Goal: Complete application form

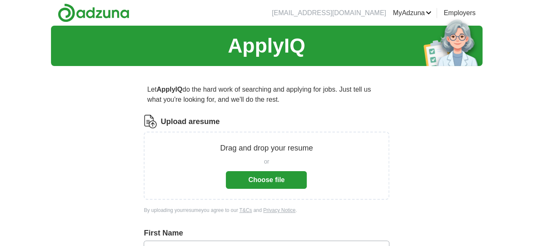
scroll to position [39, 0]
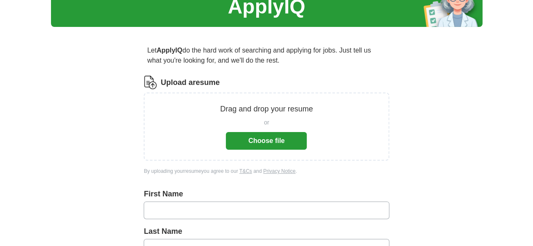
click at [254, 145] on button "Choose file" at bounding box center [266, 141] width 81 height 18
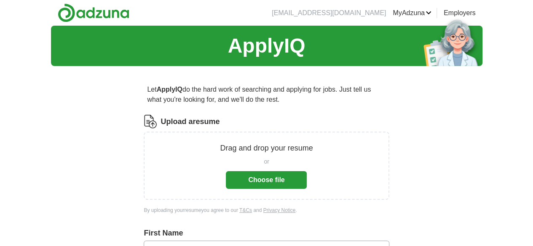
click at [268, 179] on button "Choose file" at bounding box center [266, 180] width 81 height 18
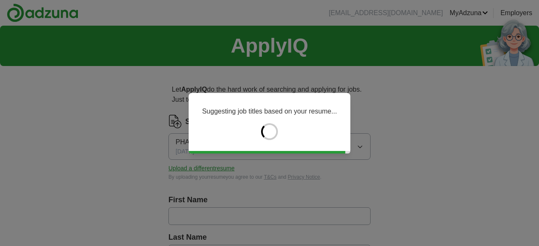
type input "*****"
type input "*******"
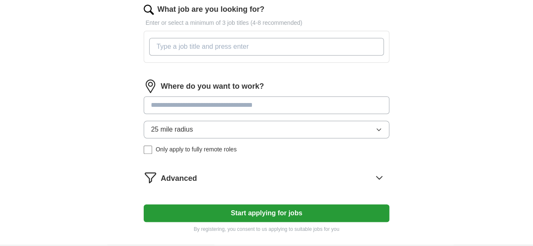
scroll to position [280, 0]
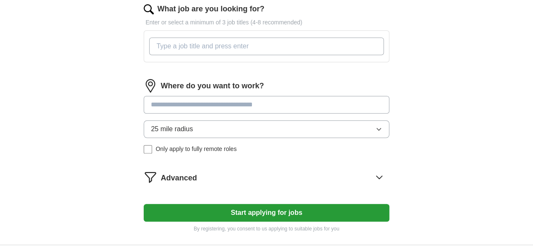
click at [229, 133] on button "25 mile radius" at bounding box center [266, 129] width 245 height 18
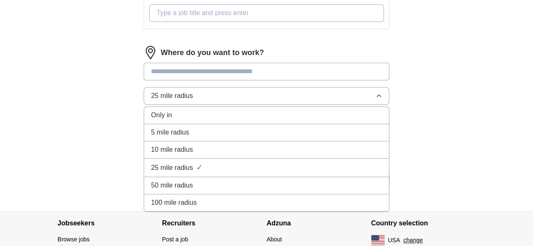
scroll to position [313, 0]
click at [197, 203] on span "100 mile radius" at bounding box center [174, 202] width 46 height 10
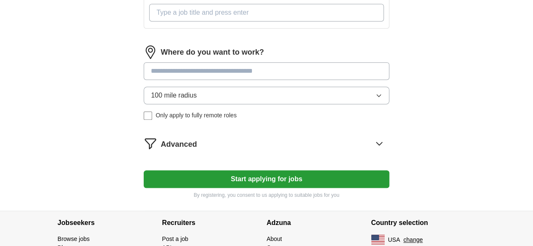
scroll to position [336, 0]
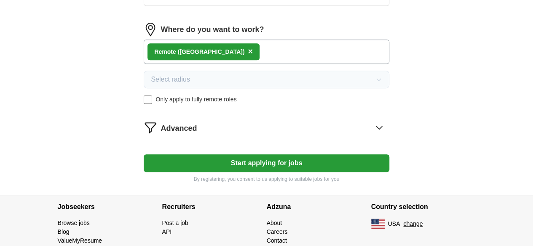
click at [213, 160] on button "Start applying for jobs" at bounding box center [266, 164] width 245 height 18
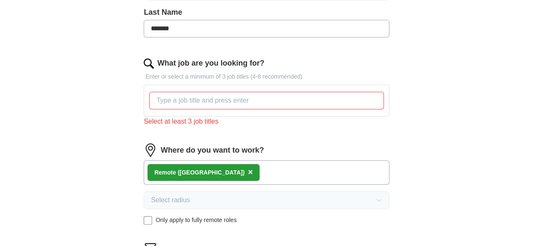
scroll to position [224, 0]
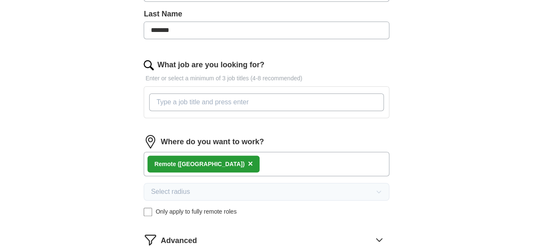
click at [207, 102] on input "What job are you looking for?" at bounding box center [266, 102] width 234 height 18
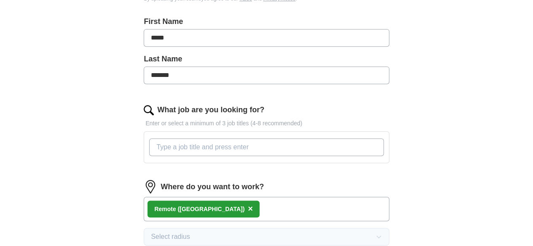
scroll to position [178, 0]
type input "J"
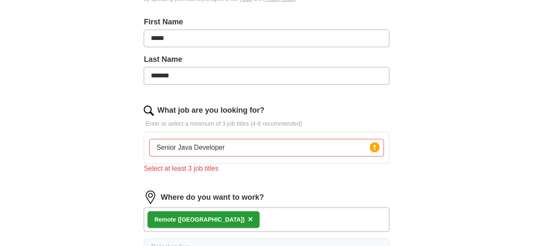
click at [264, 160] on div "Senior Java Developer Press return to add title" at bounding box center [266, 148] width 245 height 32
click at [259, 139] on input "Senior Java Developer" at bounding box center [266, 148] width 234 height 18
type input "S"
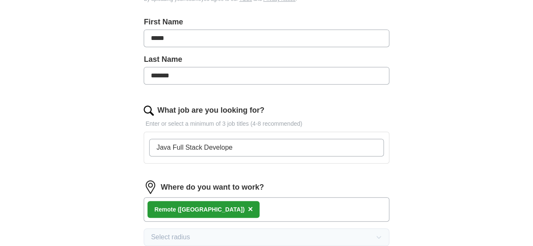
type input "Java Full Stack Developer"
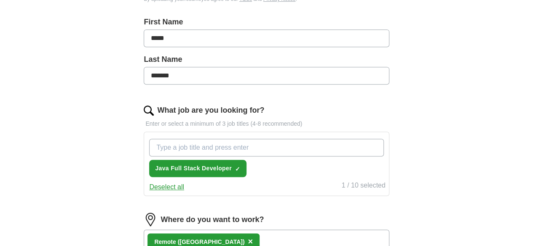
type input "S"
type input "Java Developer"
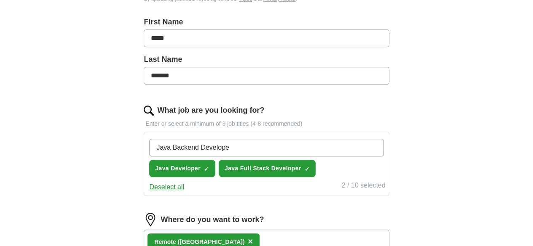
type input "Java Backend Developer"
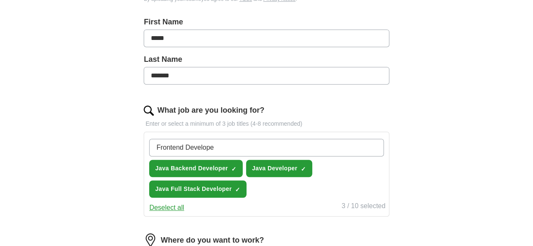
type input "Frontend Developer"
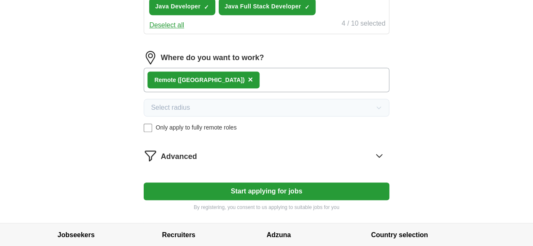
scroll to position [413, 0]
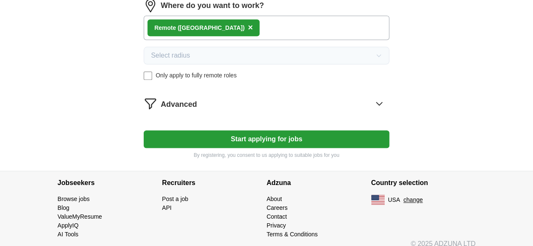
click at [248, 139] on button "Start applying for jobs" at bounding box center [266, 140] width 245 height 18
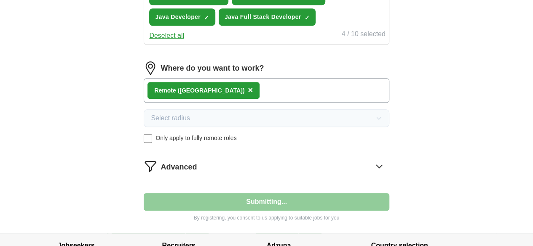
select select "**"
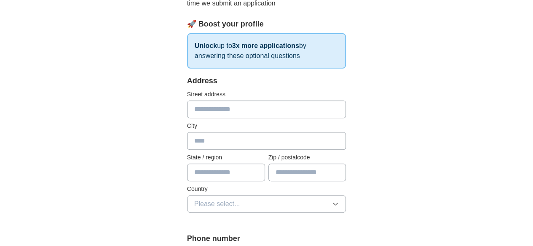
scroll to position [208, 0]
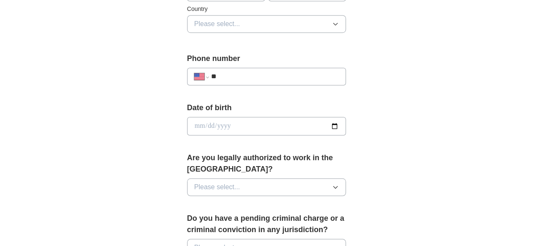
scroll to position [298, 0]
click at [244, 72] on input "**" at bounding box center [275, 77] width 128 height 10
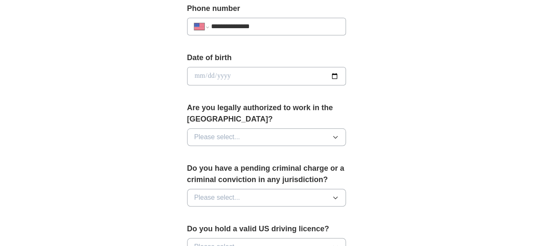
scroll to position [352, 0]
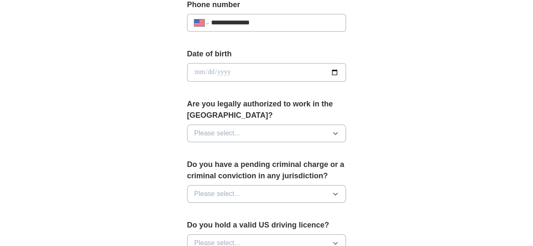
type input "**********"
click at [244, 71] on input "date" at bounding box center [266, 72] width 159 height 19
click at [346, 71] on input "date" at bounding box center [266, 72] width 159 height 19
type input "**********"
click at [260, 125] on button "Please select..." at bounding box center [266, 134] width 159 height 18
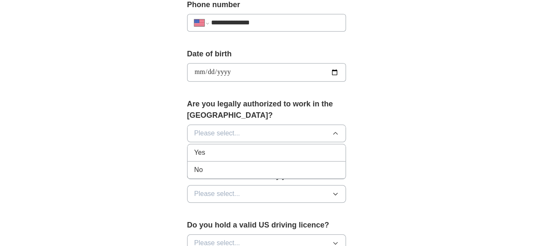
click at [201, 148] on div "Yes" at bounding box center [266, 153] width 145 height 10
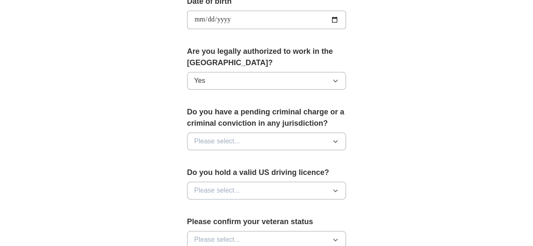
scroll to position [416, 0]
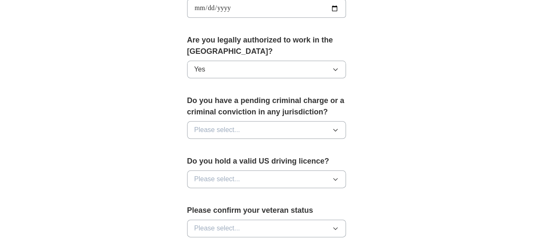
click at [231, 121] on button "Please select..." at bounding box center [266, 130] width 159 height 18
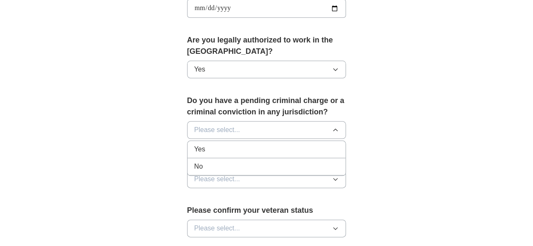
click at [194, 162] on div "No" at bounding box center [266, 167] width 145 height 10
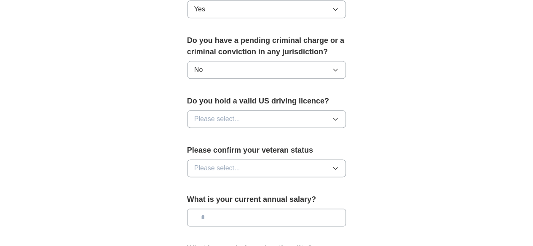
scroll to position [477, 0]
click at [236, 110] on button "Please select..." at bounding box center [266, 119] width 159 height 18
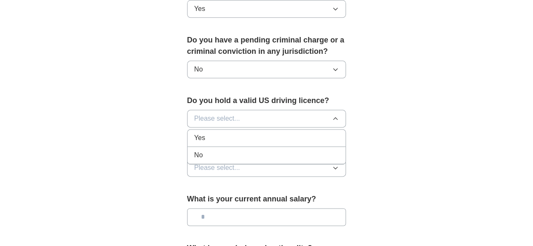
click at [195, 133] on div "Yes" at bounding box center [266, 138] width 145 height 10
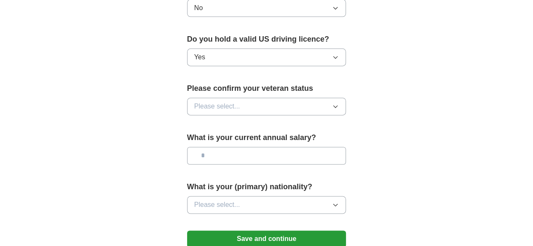
scroll to position [539, 0]
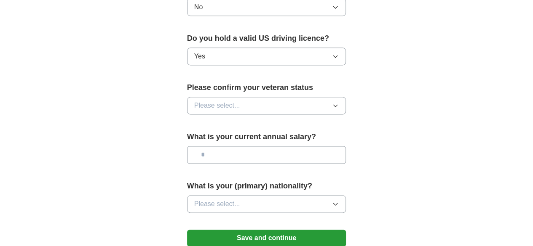
click at [224, 97] on button "Please select..." at bounding box center [266, 106] width 159 height 18
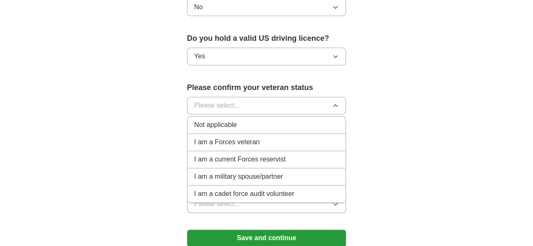
click at [269, 120] on div "Not applicable" at bounding box center [266, 125] width 145 height 10
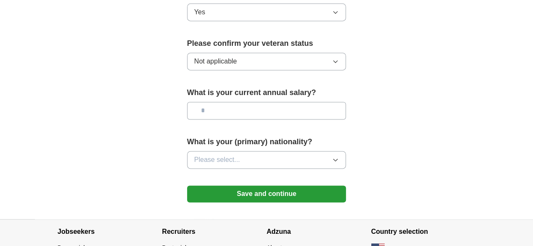
scroll to position [587, 0]
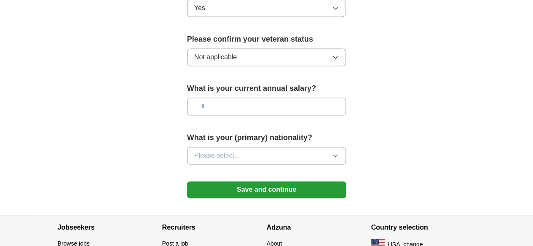
click at [244, 98] on input "text" at bounding box center [266, 107] width 159 height 18
type input "*******"
click at [239, 147] on button "Please select..." at bounding box center [266, 156] width 159 height 18
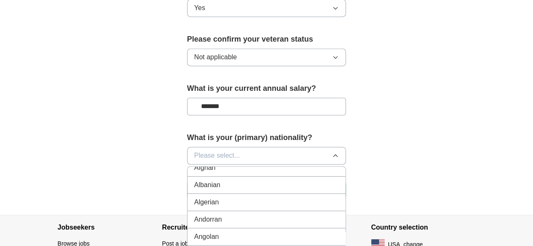
scroll to position [42, 0]
click at [213, 151] on span "Please select..." at bounding box center [217, 156] width 46 height 10
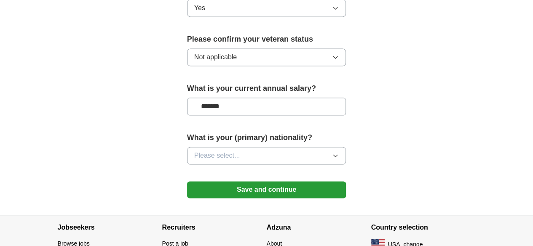
click at [213, 151] on span "Please select..." at bounding box center [217, 156] width 46 height 10
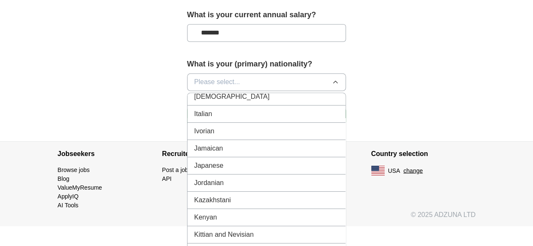
scroll to position [1336, 0]
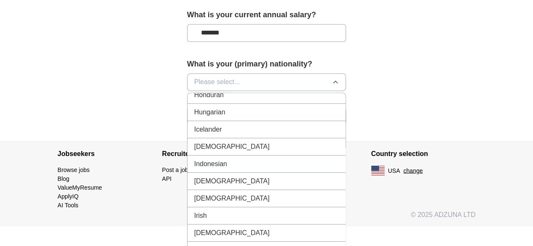
click at [208, 141] on div "[DEMOGRAPHIC_DATA]" at bounding box center [266, 146] width 145 height 10
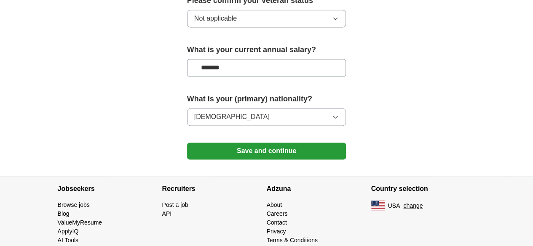
click at [244, 143] on button "Save and continue" at bounding box center [266, 151] width 159 height 17
